Goal: Entertainment & Leisure: Consume media (video, audio)

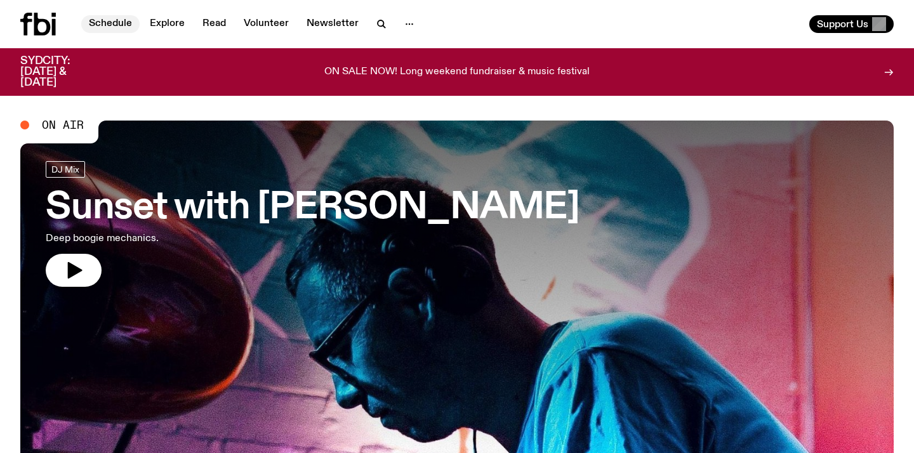
click at [110, 30] on link "Schedule" at bounding box center [110, 24] width 58 height 18
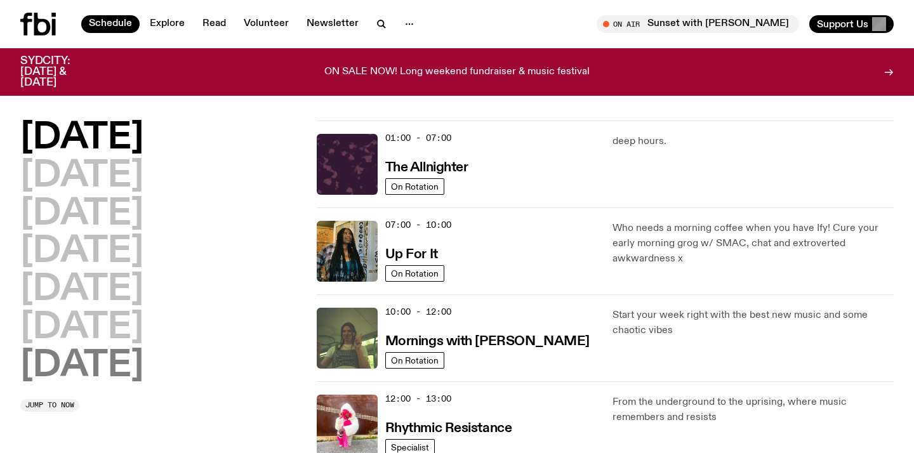
click at [131, 367] on h2 "[DATE]" at bounding box center [81, 366] width 123 height 36
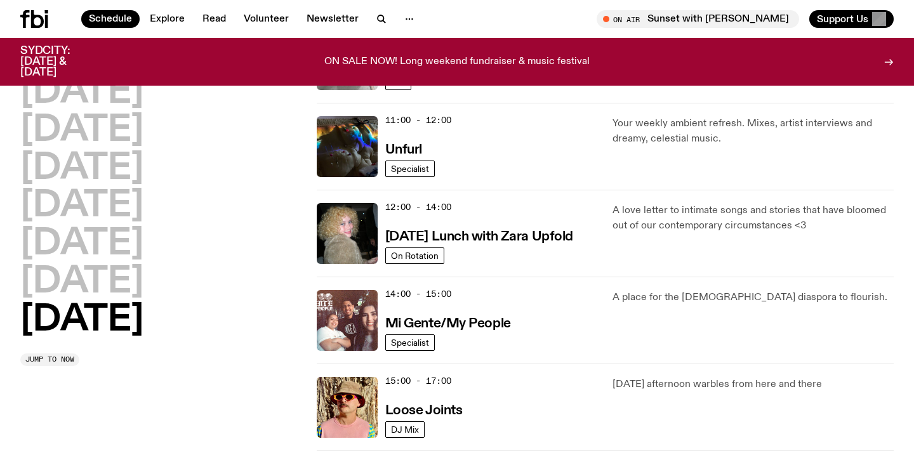
scroll to position [445, 0]
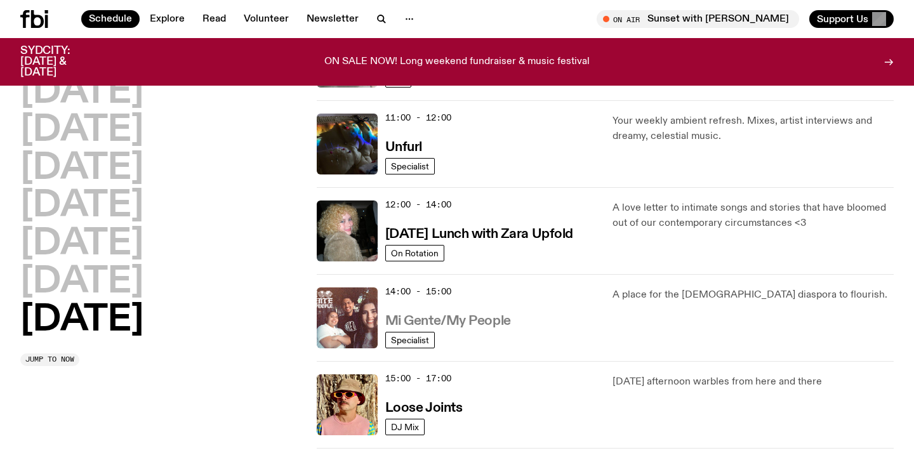
click at [503, 324] on h3 "Mi Gente/My People" at bounding box center [448, 321] width 126 height 13
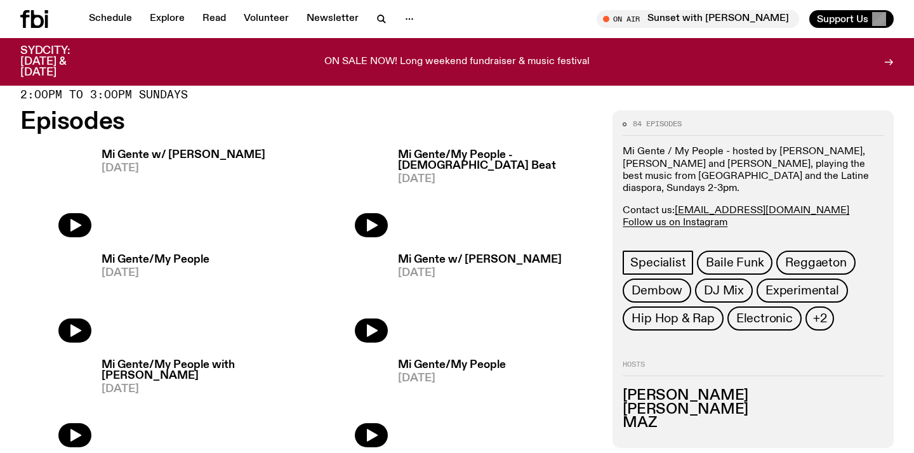
scroll to position [430, 0]
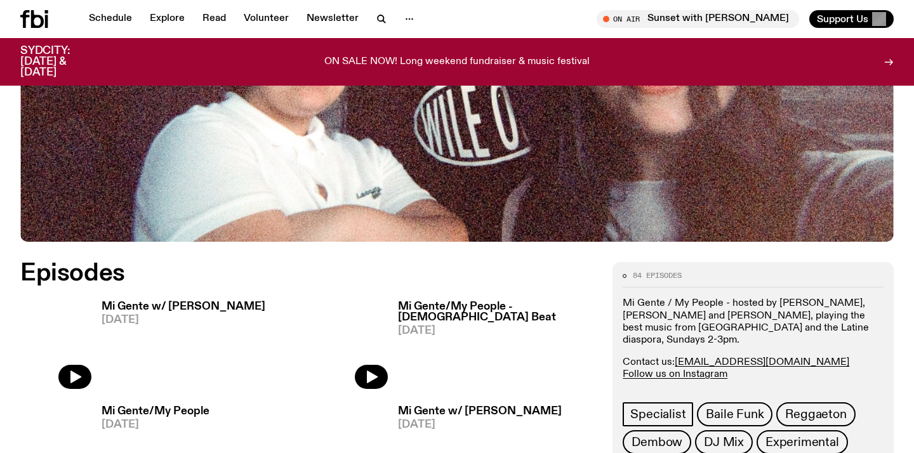
click at [186, 310] on h3 "Mi Gente w/ [PERSON_NAME]" at bounding box center [184, 306] width 164 height 11
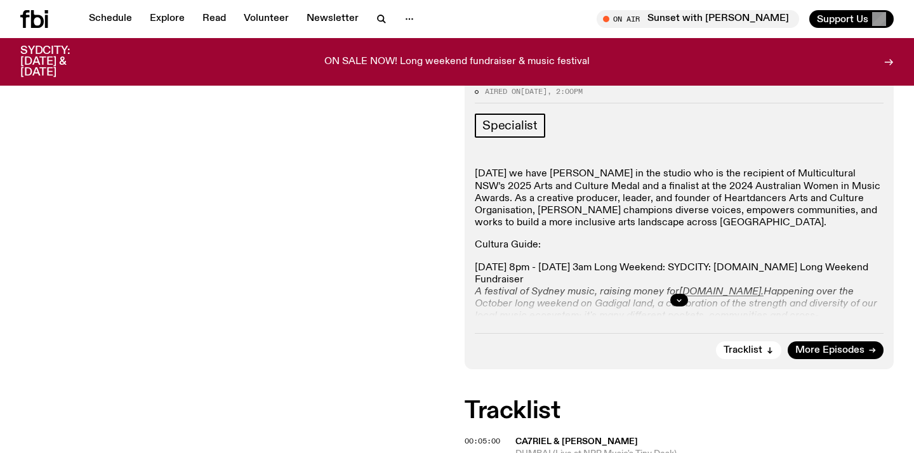
scroll to position [166, 0]
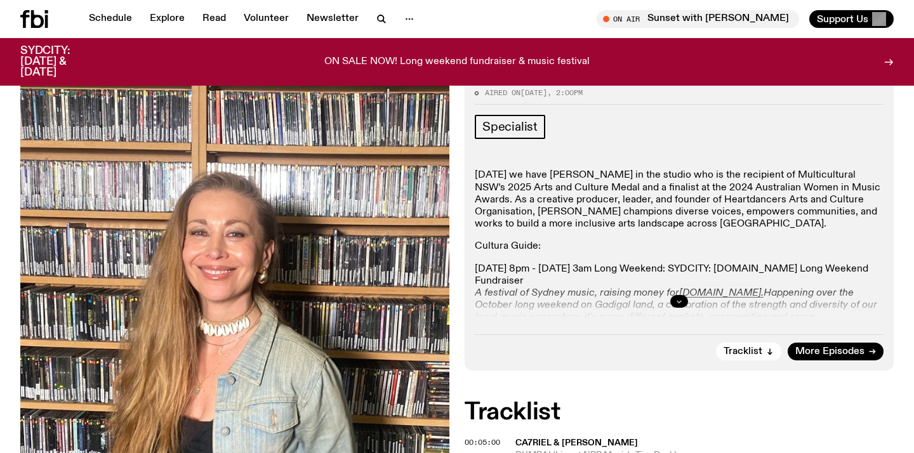
click at [672, 298] on button "button" at bounding box center [679, 301] width 18 height 13
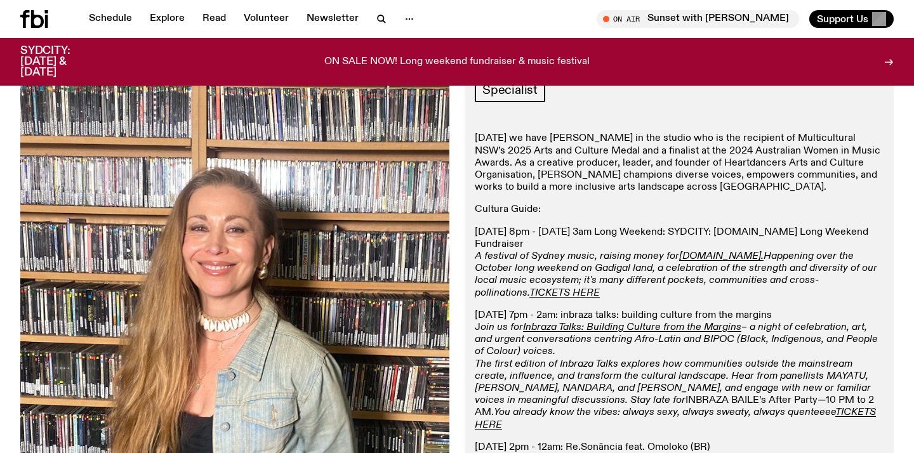
scroll to position [218, 0]
